Goal: Task Accomplishment & Management: Use online tool/utility

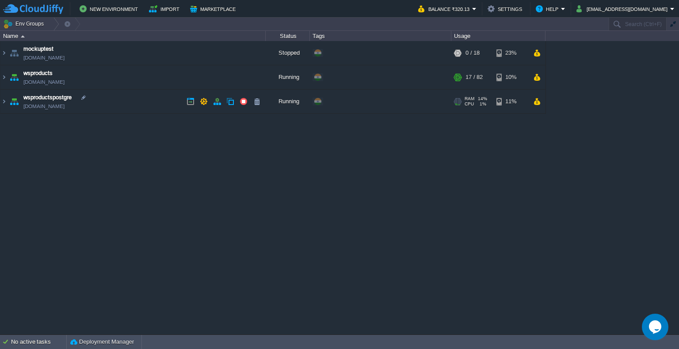
click at [177, 102] on td "wsproductspostgre [DOMAIN_NAME]" at bounding box center [132, 102] width 265 height 24
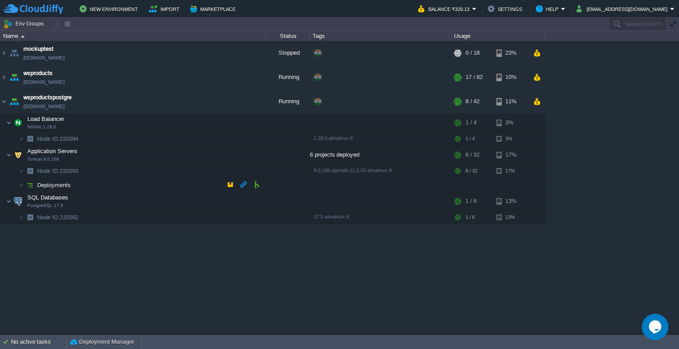
click at [159, 182] on td "Deployments" at bounding box center [132, 185] width 265 height 14
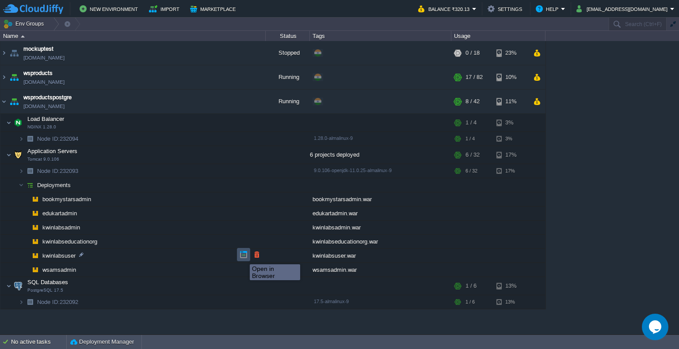
click at [243, 257] on button "button" at bounding box center [243, 255] width 8 height 8
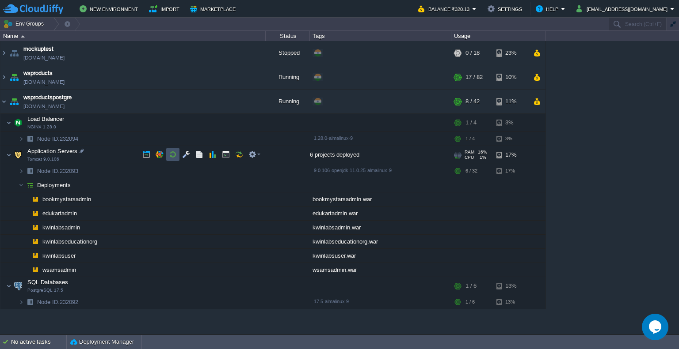
click at [175, 158] on button "button" at bounding box center [173, 155] width 8 height 8
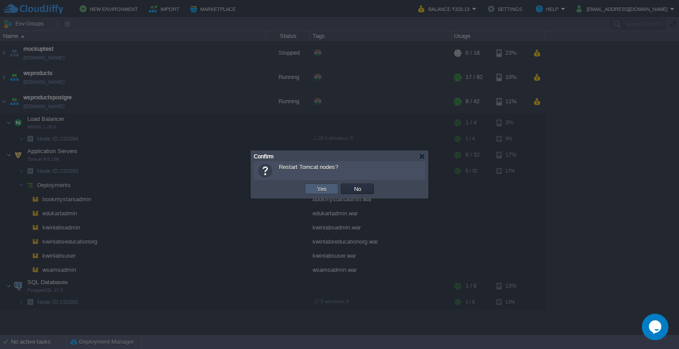
click at [329, 192] on td "Yes" at bounding box center [321, 189] width 33 height 11
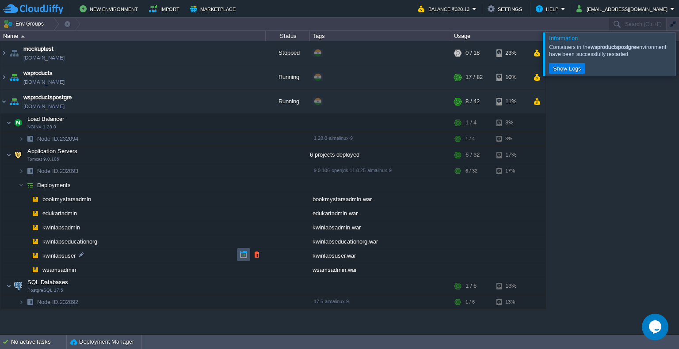
click at [243, 256] on button "button" at bounding box center [243, 255] width 8 height 8
drag, startPoint x: 677, startPoint y: 59, endPoint x: 671, endPoint y: 60, distance: 6.2
click at [671, 60] on div "Information Containers in the wsproductspostgre environment have been successfu…" at bounding box center [339, 176] width 679 height 317
click at [678, 60] on div at bounding box center [689, 53] width 0 height 43
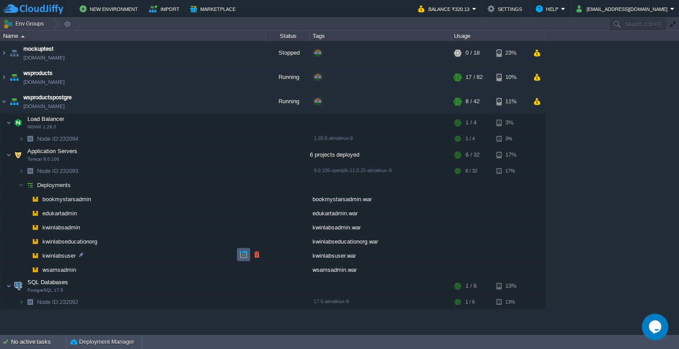
click at [245, 254] on button "button" at bounding box center [243, 255] width 8 height 8
click at [173, 154] on button "button" at bounding box center [173, 155] width 8 height 8
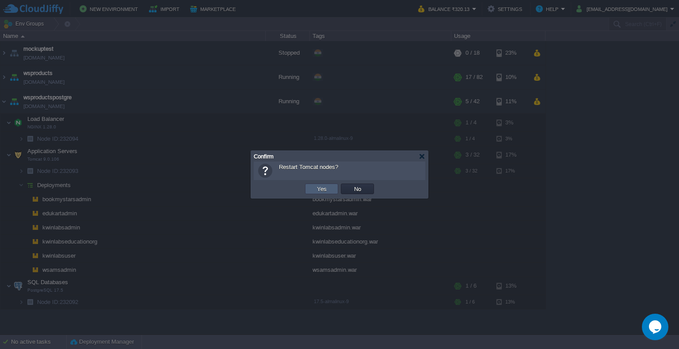
click at [328, 186] on button "Yes" at bounding box center [321, 189] width 15 height 8
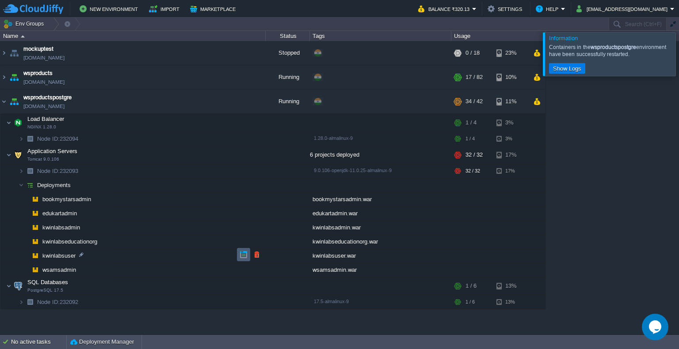
click at [240, 259] on td at bounding box center [243, 254] width 13 height 13
click at [678, 59] on div at bounding box center [689, 53] width 0 height 43
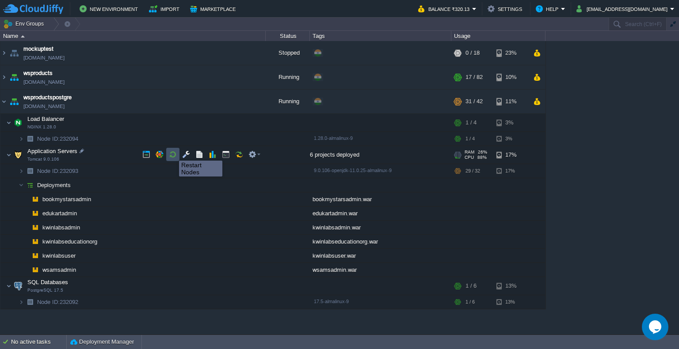
click at [172, 153] on button "button" at bounding box center [173, 155] width 8 height 8
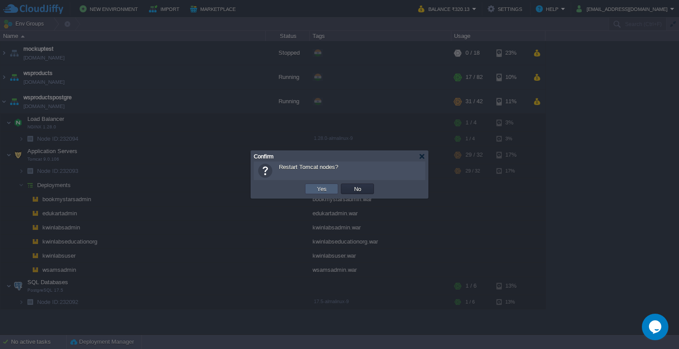
click at [329, 188] on td "Yes" at bounding box center [321, 189] width 33 height 11
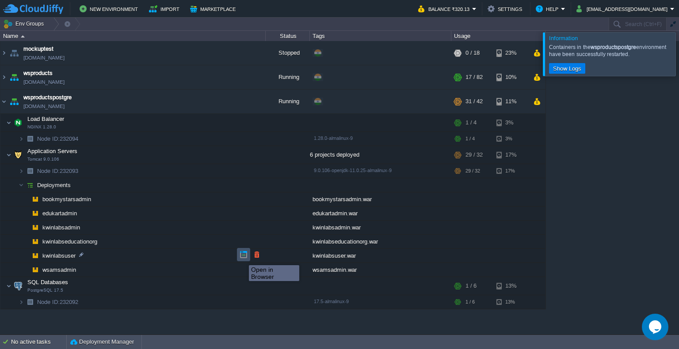
click at [242, 258] on button "button" at bounding box center [243, 255] width 8 height 8
click at [236, 103] on td at bounding box center [230, 101] width 13 height 13
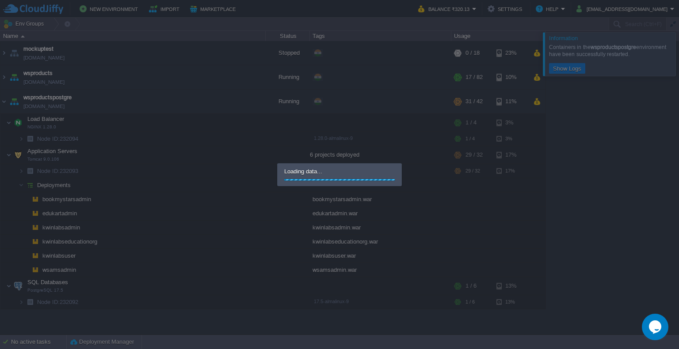
click at [236, 103] on div at bounding box center [339, 174] width 679 height 349
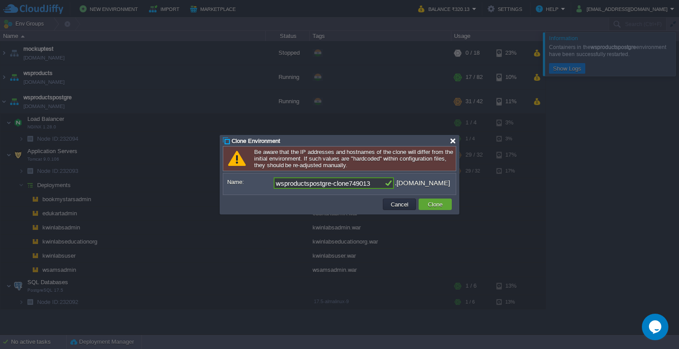
click at [450, 138] on div at bounding box center [452, 141] width 7 height 7
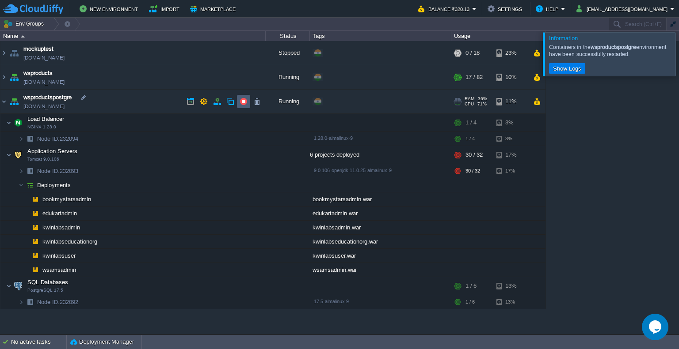
click at [248, 102] on td at bounding box center [243, 101] width 13 height 13
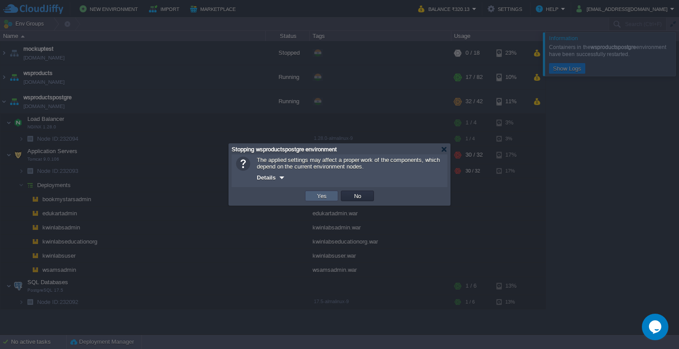
click at [330, 192] on td "Yes" at bounding box center [321, 196] width 33 height 11
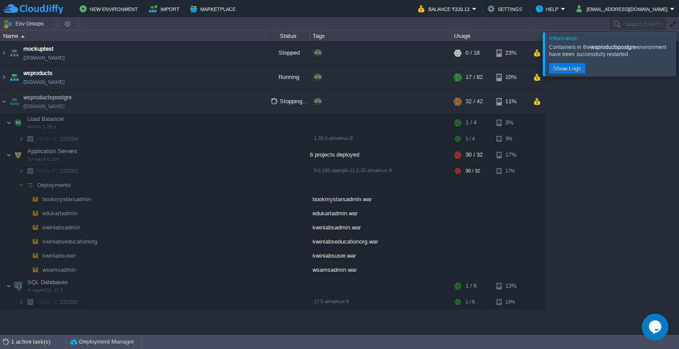
click at [678, 57] on div at bounding box center [689, 53] width 0 height 43
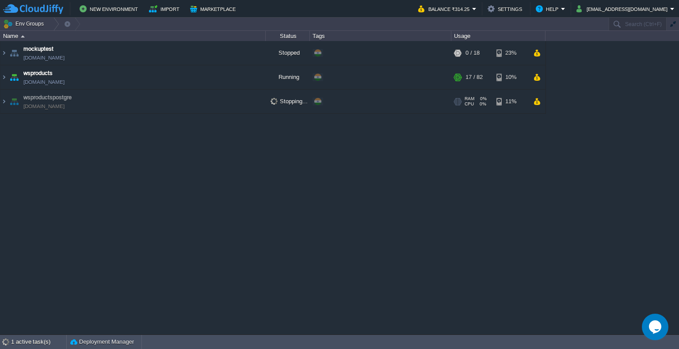
click at [201, 105] on td "wsproductspostgre [DOMAIN_NAME]" at bounding box center [132, 102] width 265 height 24
click at [223, 106] on td "wsproductspostgre [DOMAIN_NAME]" at bounding box center [132, 102] width 265 height 24
click at [239, 101] on td at bounding box center [243, 101] width 13 height 13
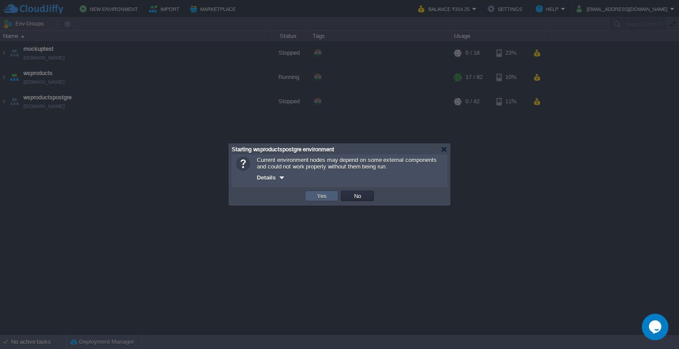
click at [331, 199] on td "Yes" at bounding box center [321, 196] width 33 height 11
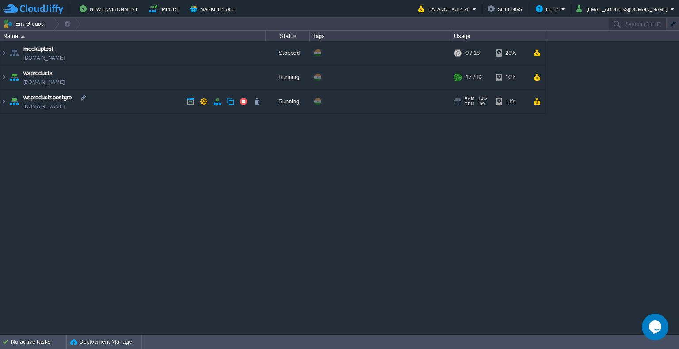
click at [140, 102] on td "wsproductspostgre [DOMAIN_NAME]" at bounding box center [132, 102] width 265 height 24
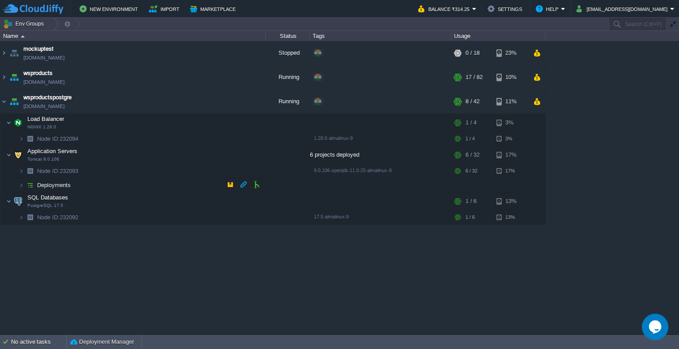
click at [109, 187] on td "Deployments" at bounding box center [132, 185] width 265 height 14
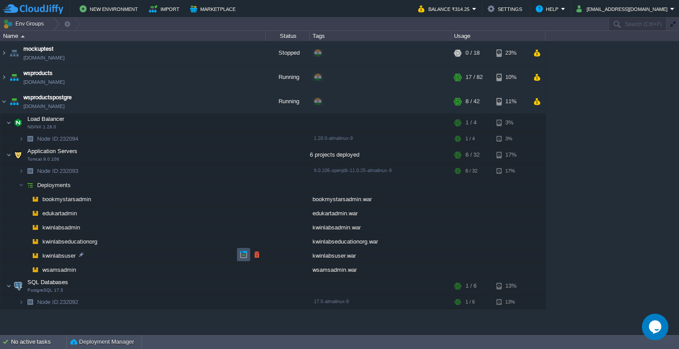
click at [244, 253] on button "button" at bounding box center [243, 255] width 8 height 8
click at [169, 152] on button "button" at bounding box center [173, 155] width 8 height 8
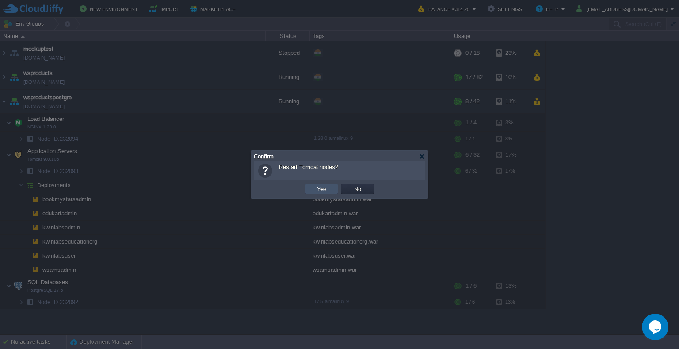
click at [315, 190] on button "Yes" at bounding box center [321, 189] width 15 height 8
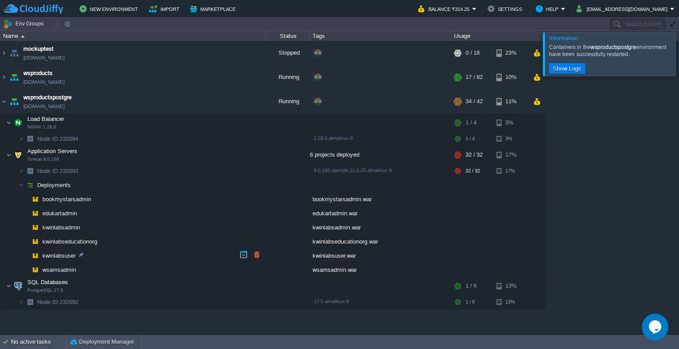
click at [235, 252] on td "kwinlabsuser" at bounding box center [132, 256] width 265 height 14
click at [239, 254] on button "button" at bounding box center [243, 255] width 8 height 8
click at [244, 228] on button "button" at bounding box center [243, 227] width 8 height 8
click at [566, 72] on button "Show Logs" at bounding box center [567, 69] width 34 height 8
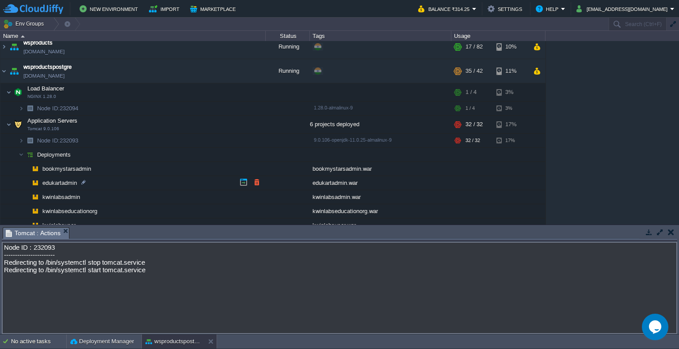
scroll to position [83, 0]
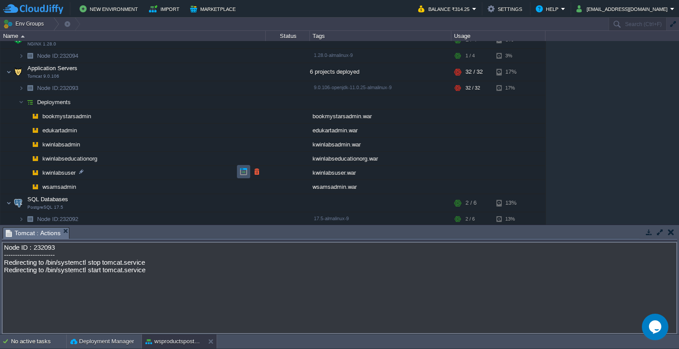
click at [247, 170] on button "button" at bounding box center [243, 172] width 8 height 8
click at [175, 208] on td at bounding box center [172, 201] width 13 height 13
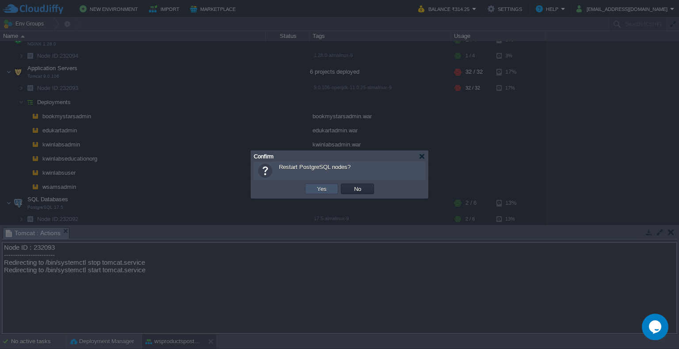
click at [318, 192] on button "Yes" at bounding box center [321, 189] width 15 height 8
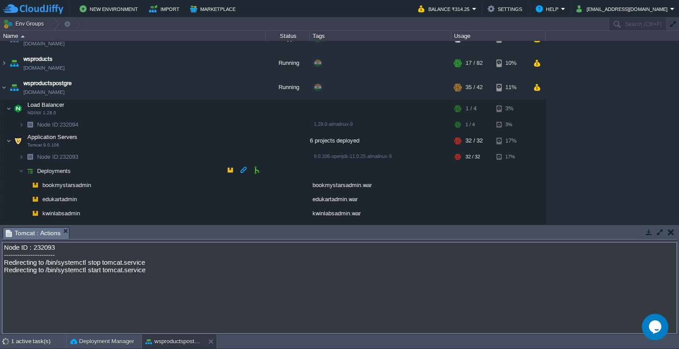
scroll to position [14, 0]
click at [172, 108] on button "button" at bounding box center [173, 109] width 8 height 8
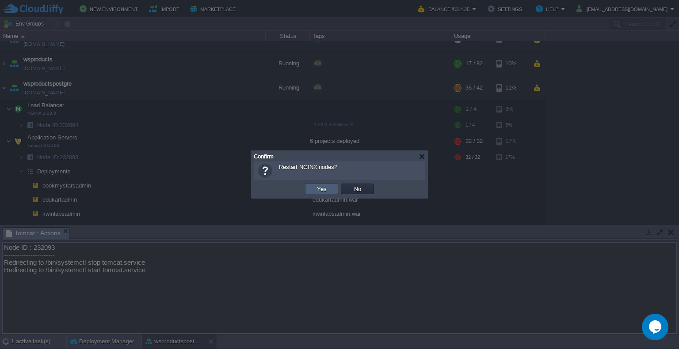
click at [316, 189] on button "Yes" at bounding box center [321, 189] width 15 height 8
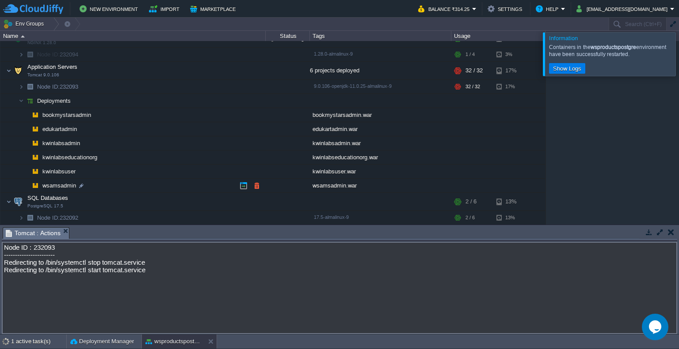
scroll to position [0, 0]
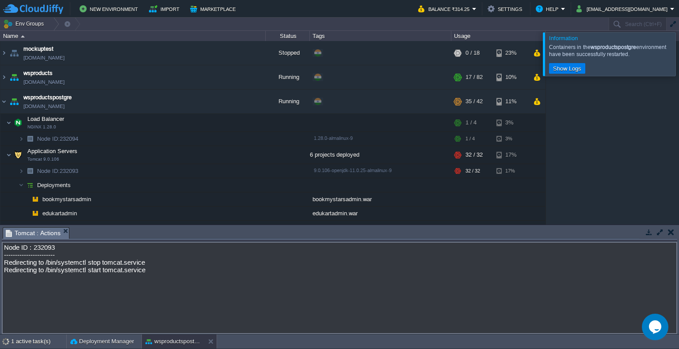
click at [678, 65] on div at bounding box center [689, 53] width 0 height 43
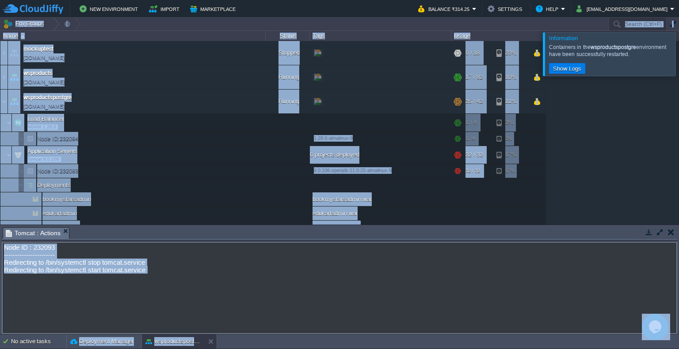
drag, startPoint x: 671, startPoint y: 71, endPoint x: 242, endPoint y: -53, distance: 446.6
click at [242, 0] on html "New Environment Import Marketplace Bonus ₹0.00 Upgrade Account Balance ₹314.25 …" at bounding box center [339, 174] width 679 height 349
click at [623, 91] on div "mockuptest [DOMAIN_NAME] Stopped + Add to Env Group RAM 0% CPU 0% 0 / 18 23% ws…" at bounding box center [339, 133] width 679 height 184
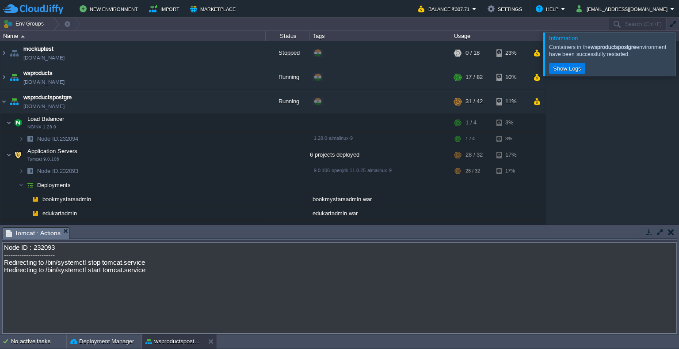
click at [678, 61] on div at bounding box center [689, 53] width 0 height 43
